Goal: Find specific page/section: Find specific page/section

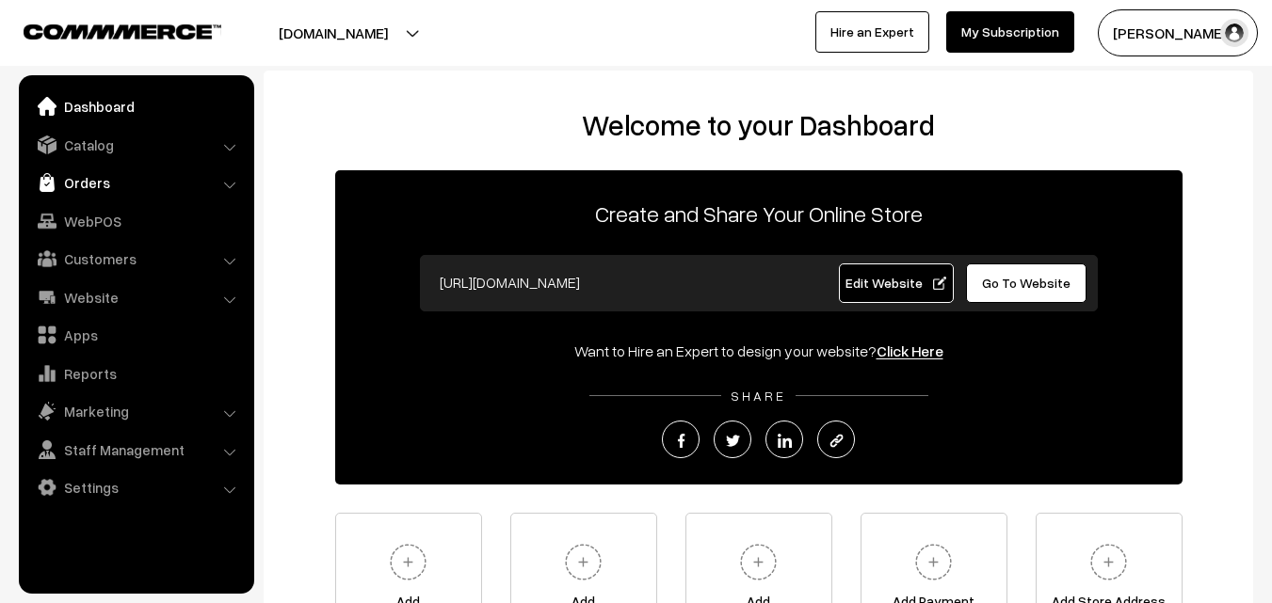
click at [64, 186] on link "Orders" at bounding box center [136, 183] width 224 height 34
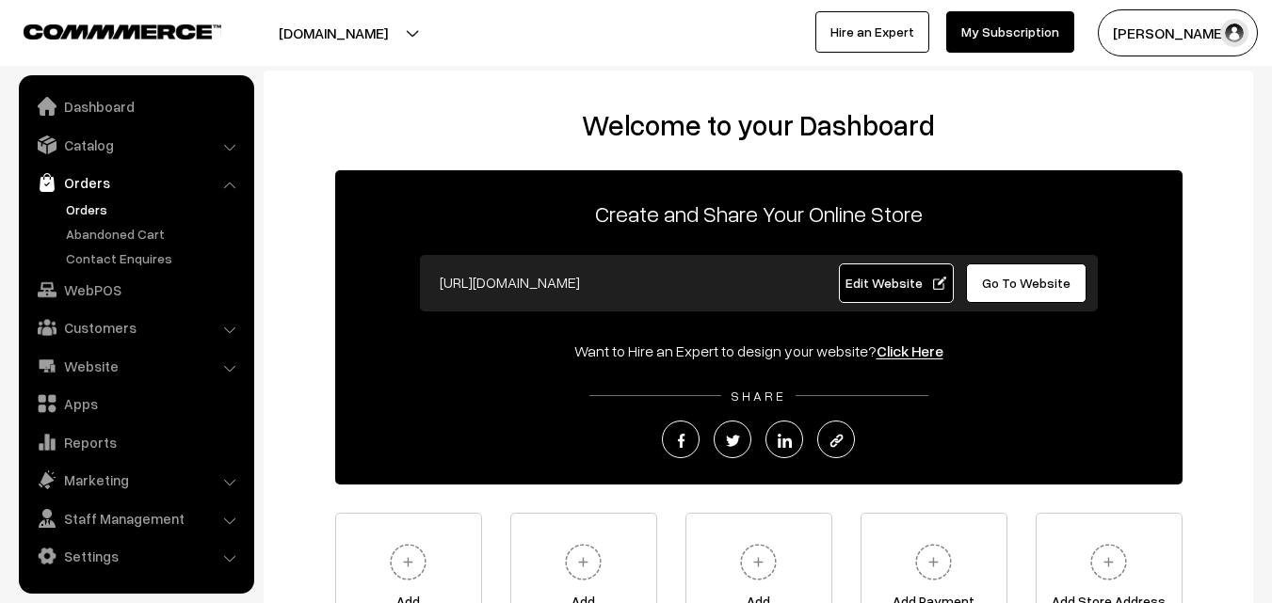
click at [70, 202] on link "Orders" at bounding box center [154, 210] width 186 height 20
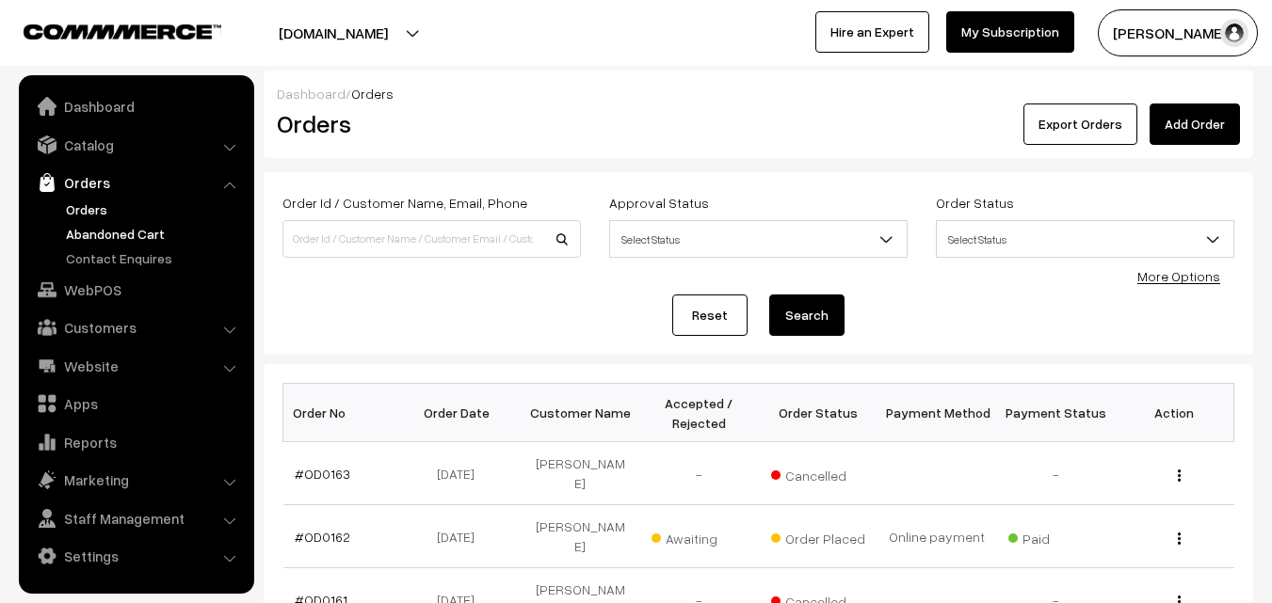
click at [126, 226] on link "Abandoned Cart" at bounding box center [154, 234] width 186 height 20
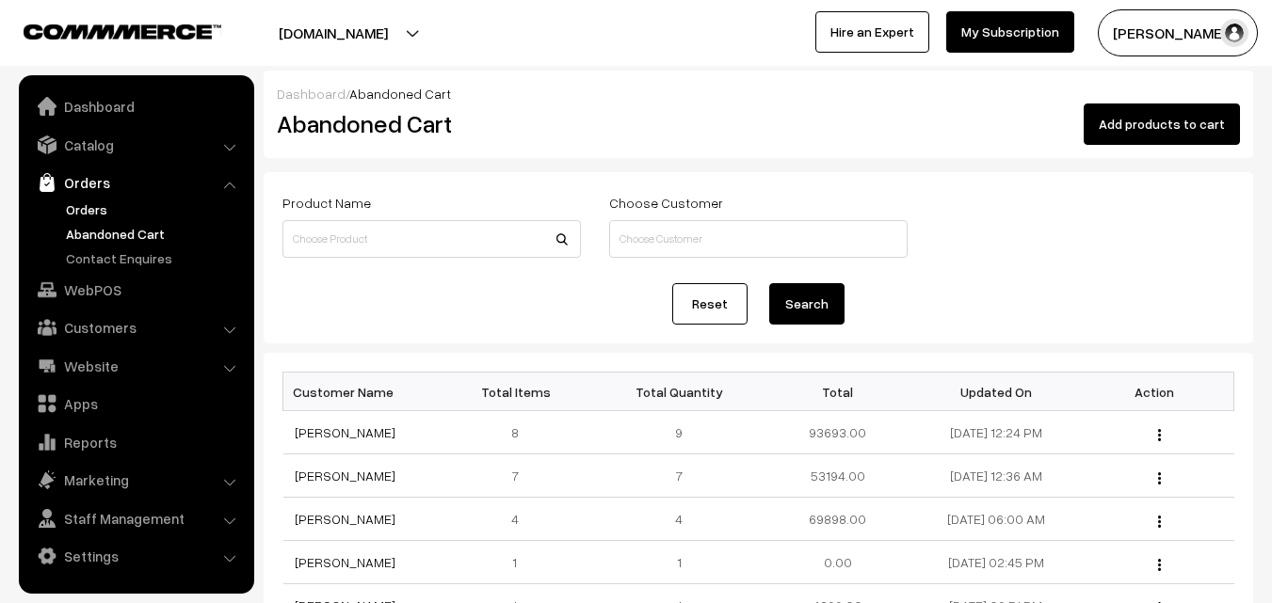
click at [96, 204] on link "Orders" at bounding box center [154, 210] width 186 height 20
click at [78, 206] on link "Orders" at bounding box center [154, 210] width 186 height 20
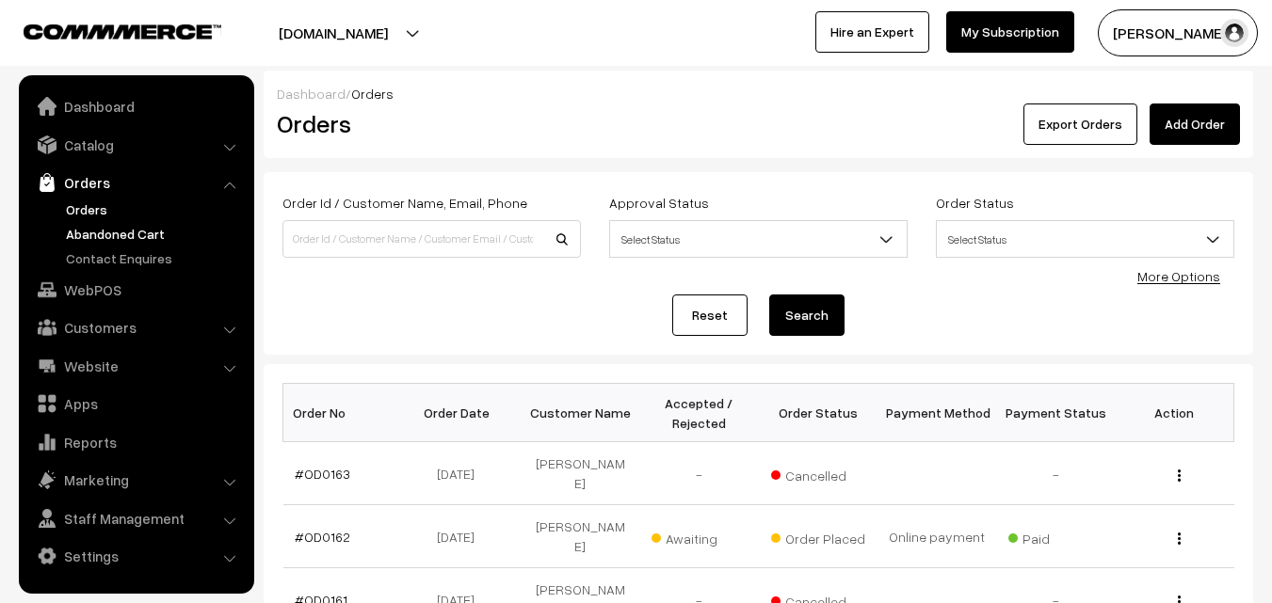
click at [131, 226] on link "Abandoned Cart" at bounding box center [154, 234] width 186 height 20
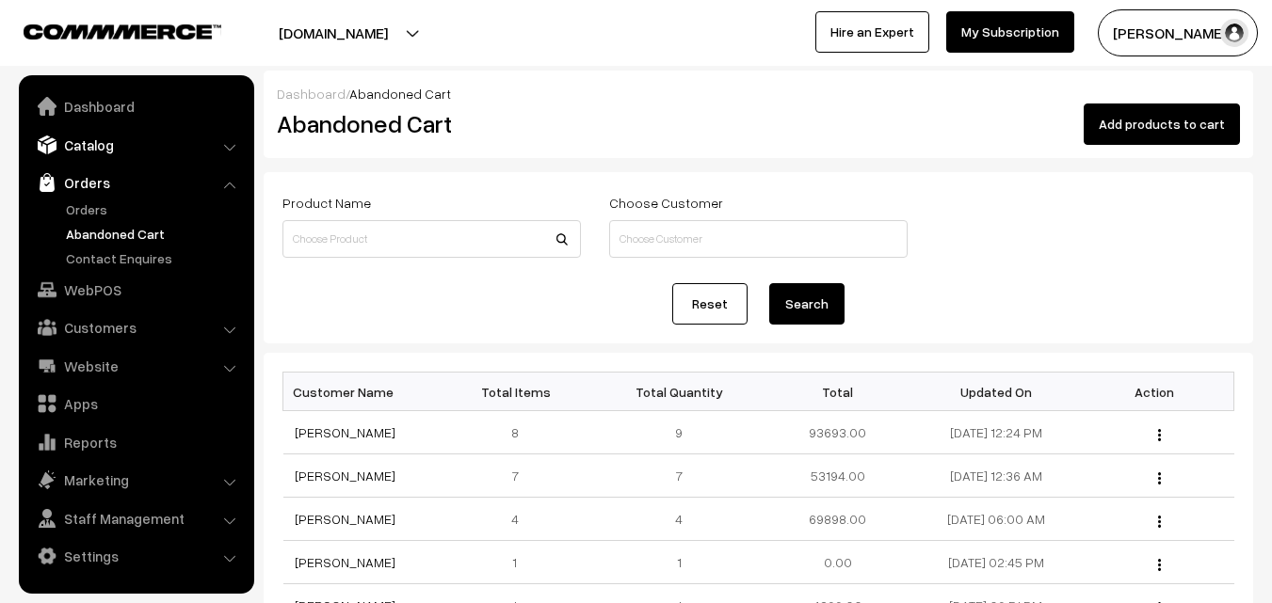
click at [92, 144] on link "Catalog" at bounding box center [136, 145] width 224 height 34
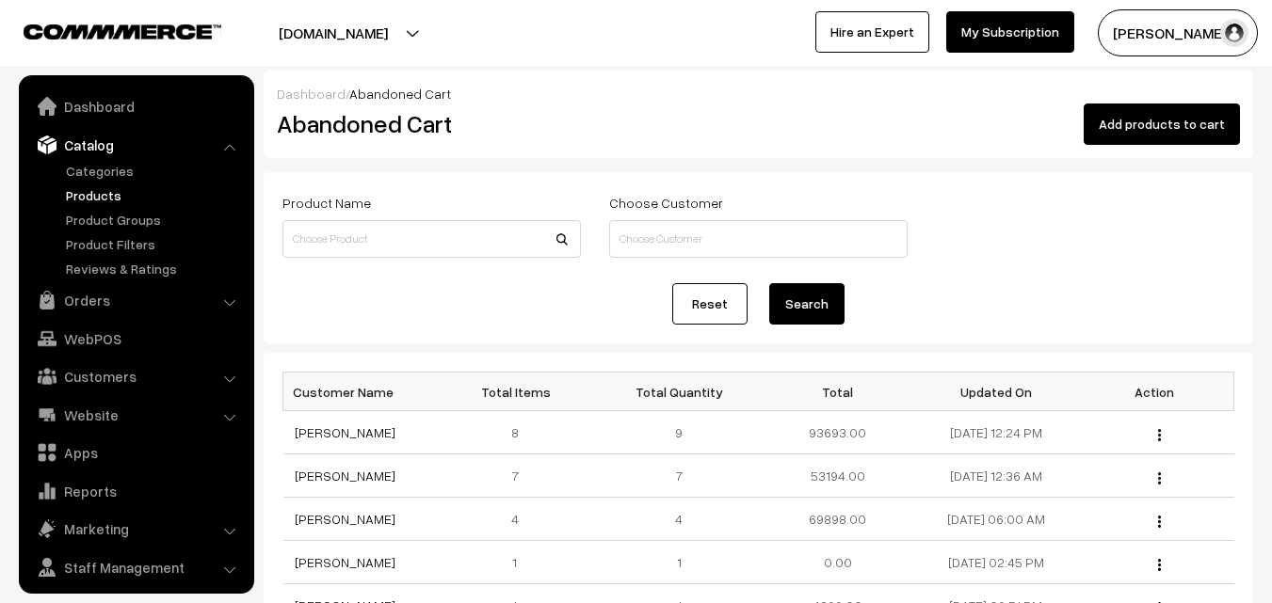
click at [99, 192] on link "Products" at bounding box center [154, 195] width 186 height 20
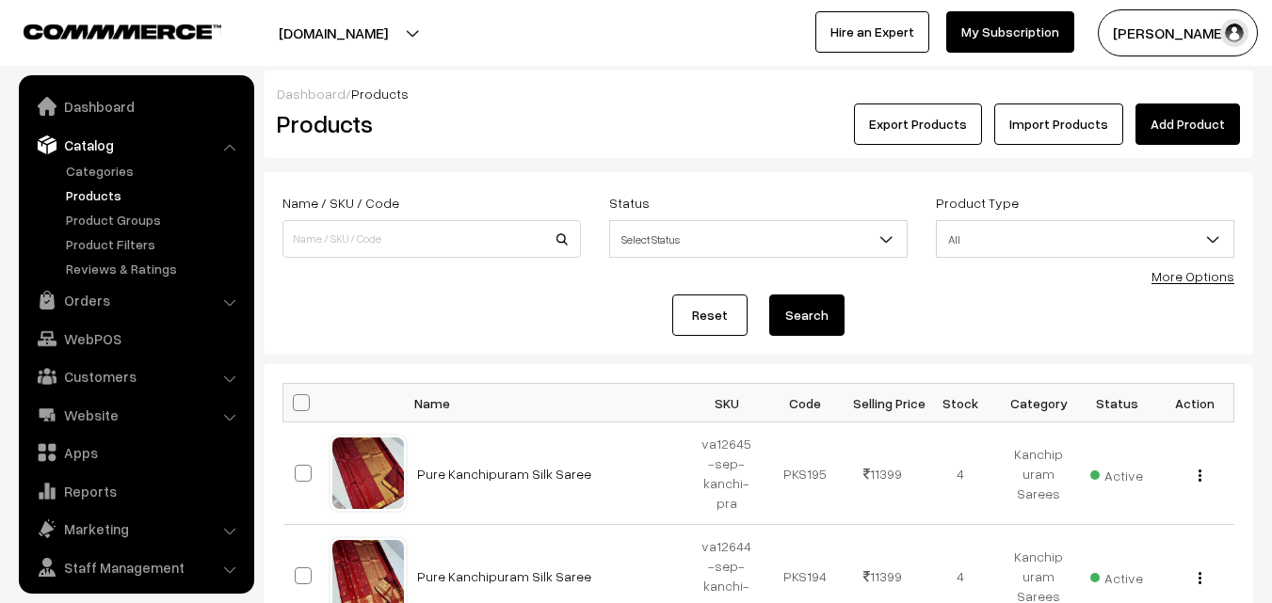
scroll to position [47, 0]
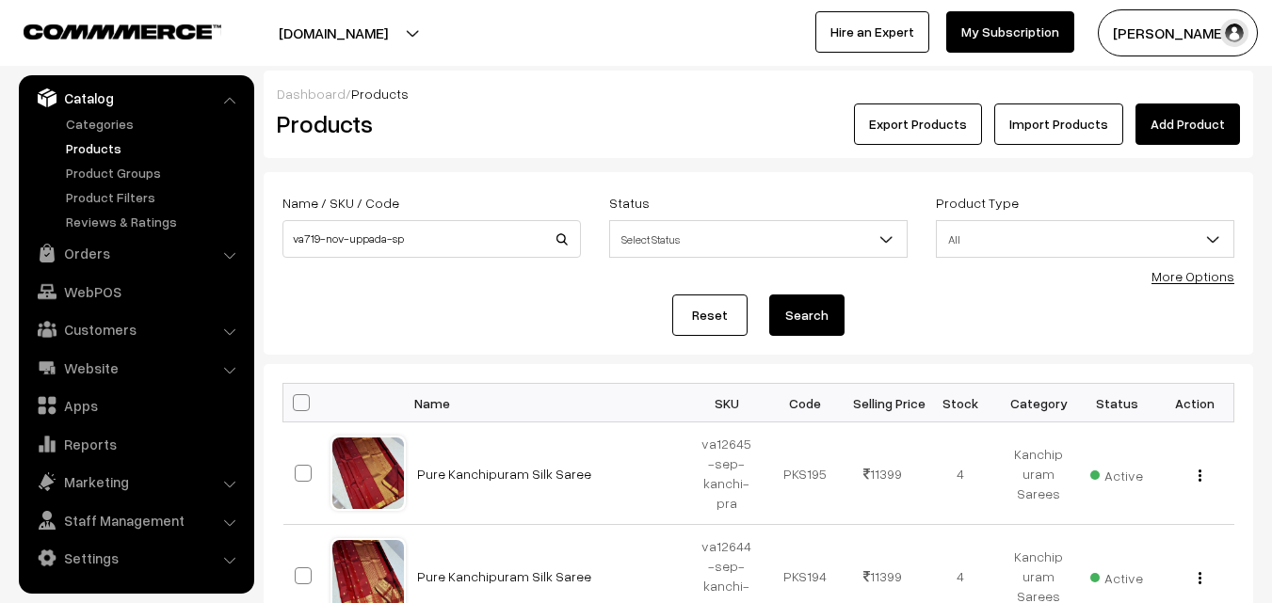
type input "va719-nov-uppada-sp"
click at [826, 310] on button "Search" at bounding box center [806, 315] width 75 height 41
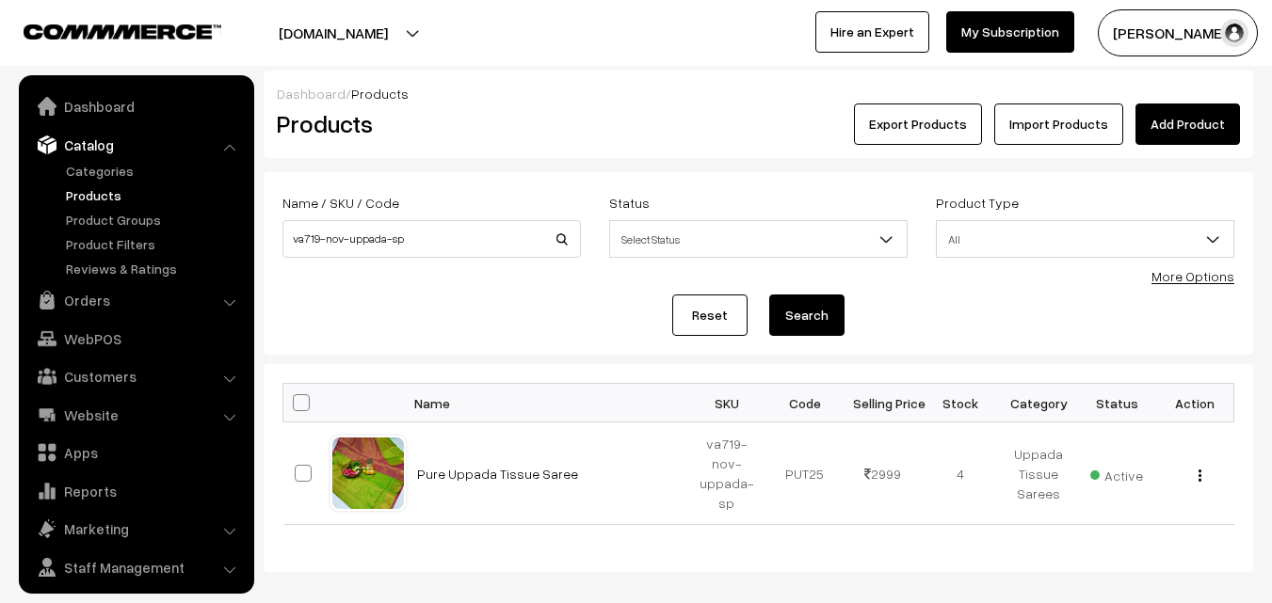
scroll to position [47, 0]
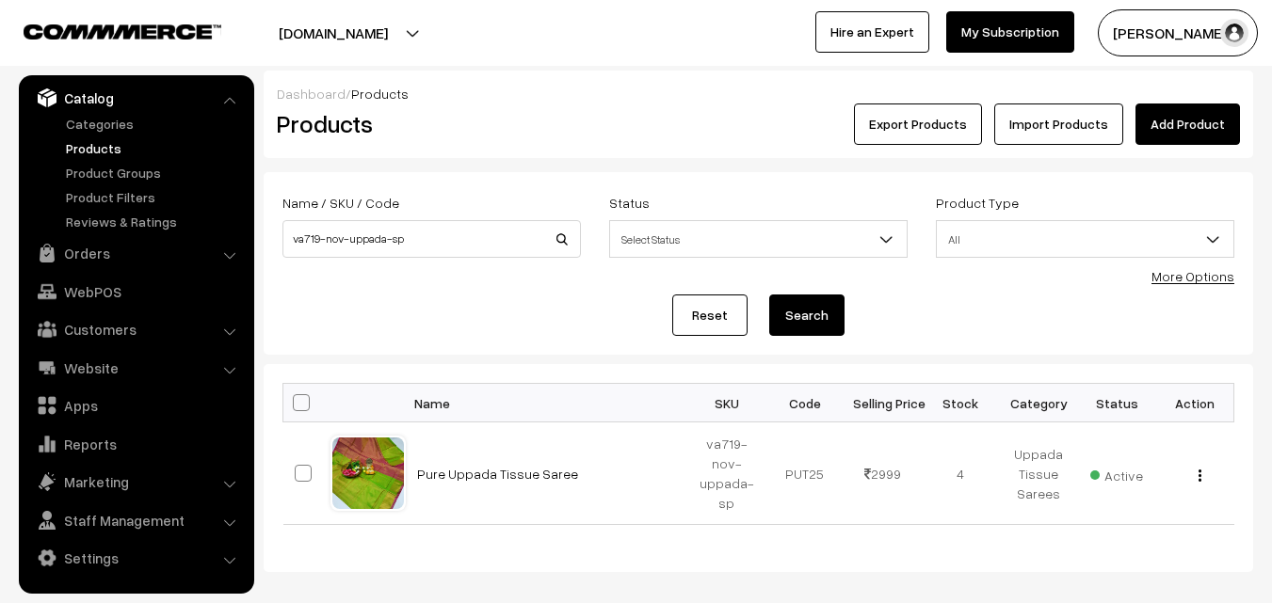
click at [438, 476] on link "Pure Uppada Tissue Saree" at bounding box center [497, 474] width 161 height 16
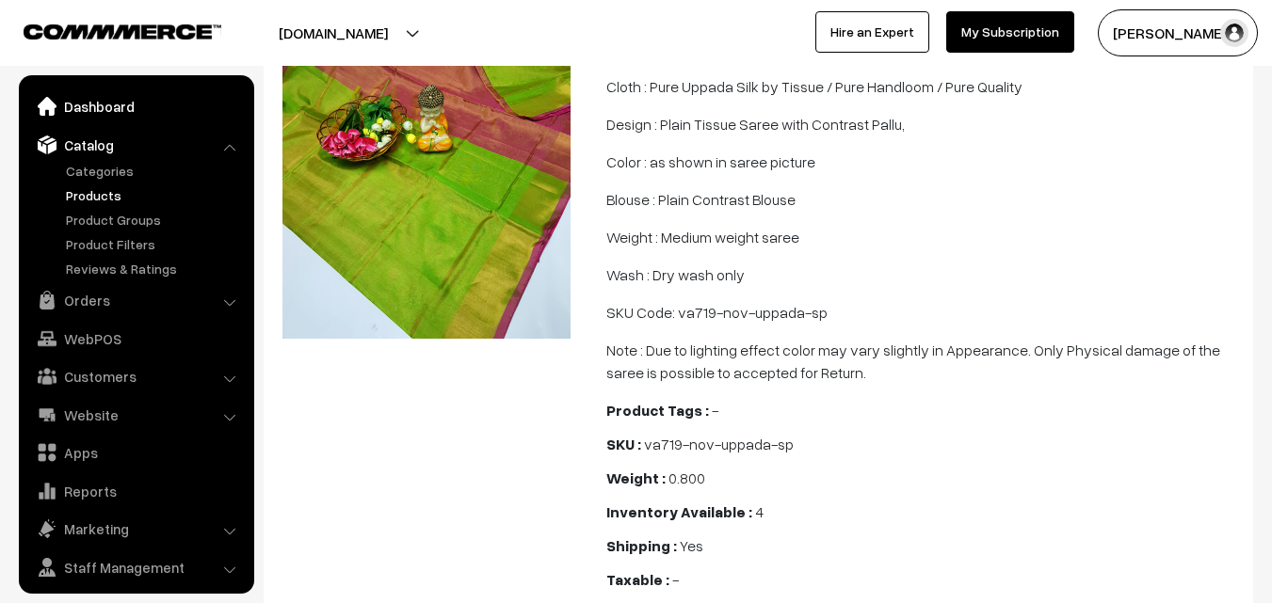
click at [103, 108] on link "Dashboard" at bounding box center [136, 106] width 224 height 34
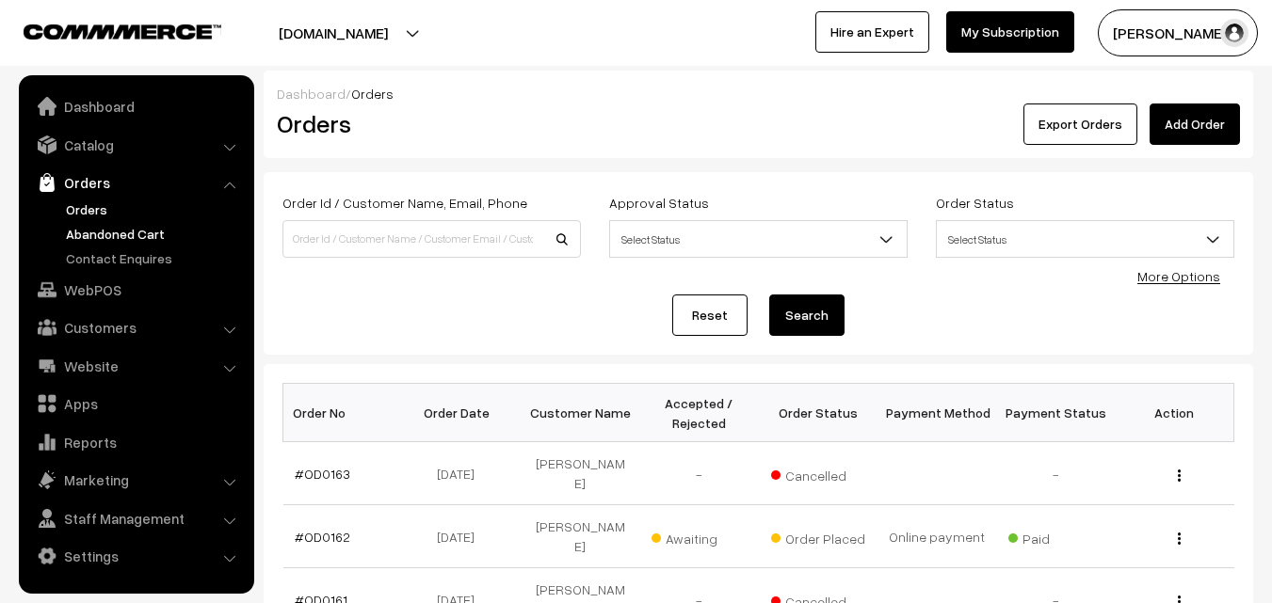
click at [144, 236] on link "Abandoned Cart" at bounding box center [154, 234] width 186 height 20
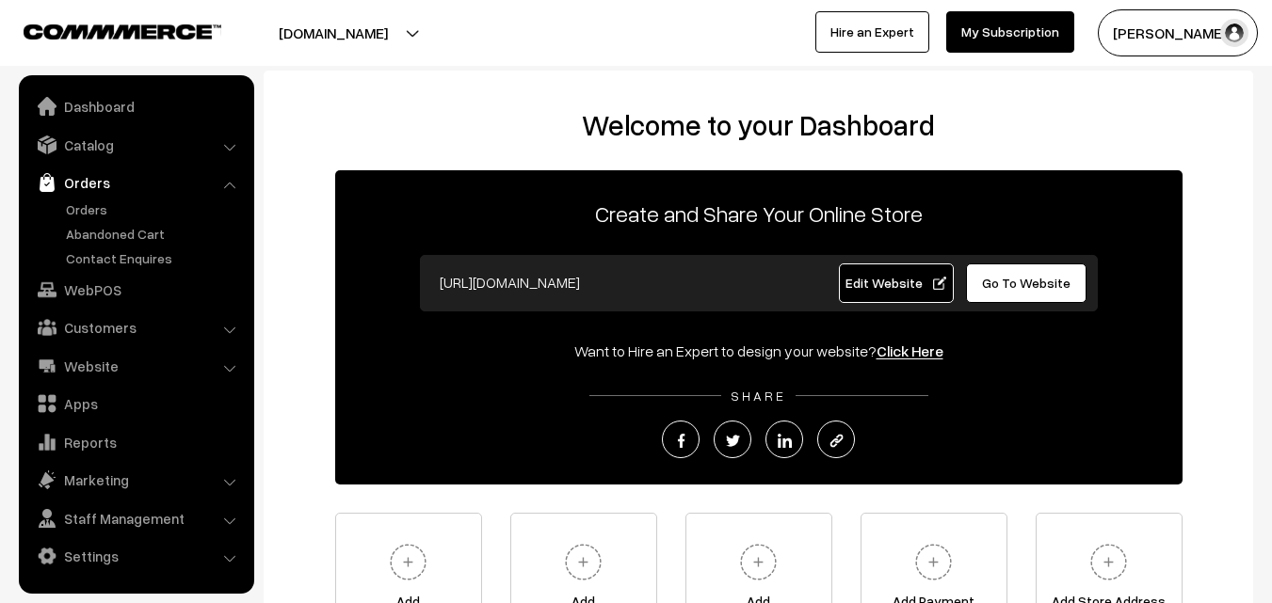
click at [89, 209] on link "Orders" at bounding box center [154, 210] width 186 height 20
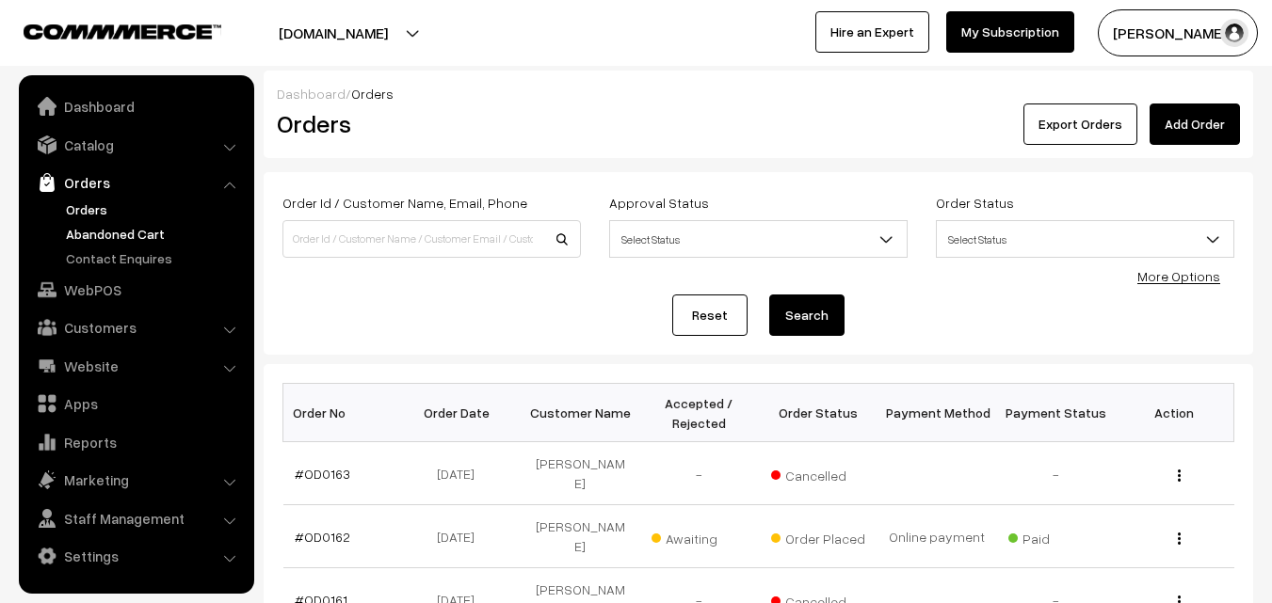
click at [100, 231] on link "Abandoned Cart" at bounding box center [154, 234] width 186 height 20
